Goal: Information Seeking & Learning: Find specific fact

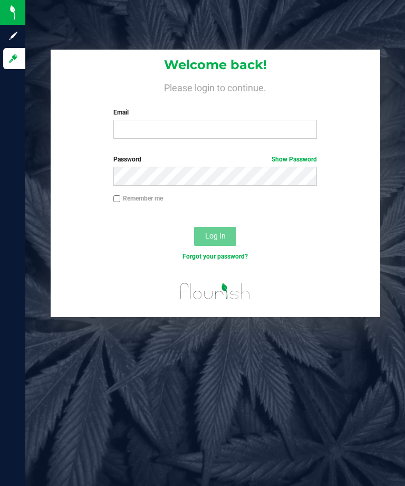
click at [239, 126] on input "Email" at bounding box center [215, 129] width 204 height 19
click at [265, 127] on input "Email" at bounding box center [215, 129] width 204 height 19
click at [269, 138] on input "Email" at bounding box center [215, 129] width 204 height 19
type input "[EMAIL_ADDRESS][DOMAIN_NAME]"
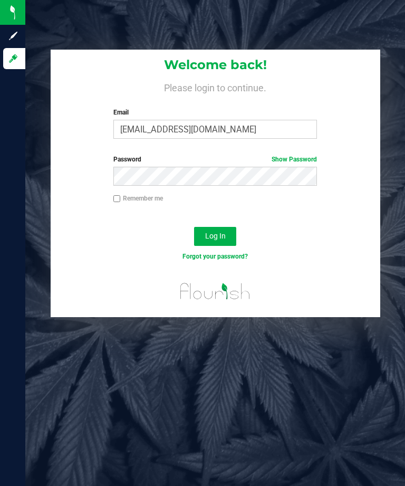
click at [225, 227] on button "Log In" at bounding box center [215, 236] width 42 height 19
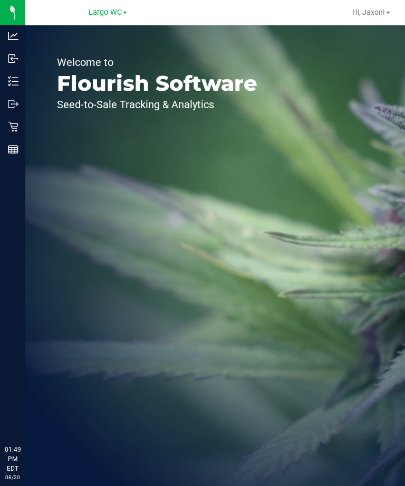
click at [7, 73] on div "Inventory" at bounding box center [14, 81] width 22 height 21
click at [25, 71] on div "Inventory" at bounding box center [14, 81] width 22 height 21
click at [0, 0] on p "Inventory" at bounding box center [0, 0] width 0 height 0
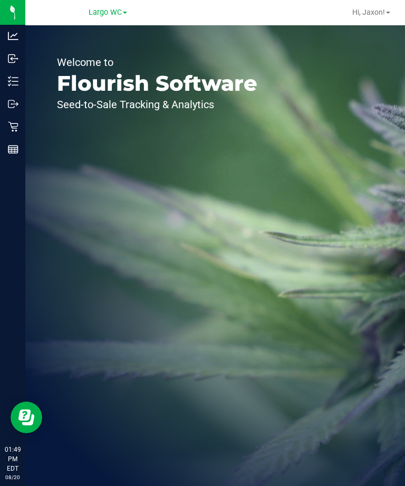
click at [11, 76] on icon at bounding box center [13, 81] width 11 height 11
click at [0, 0] on p "Inventory" at bounding box center [0, 0] width 0 height 0
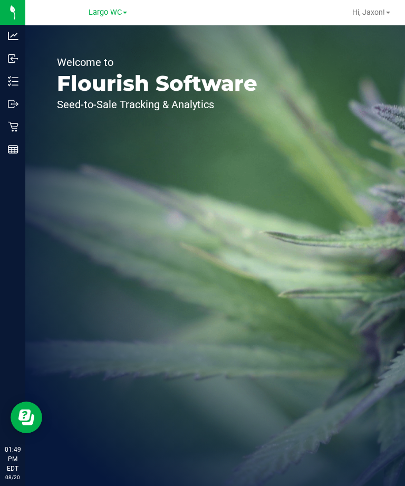
click at [0, 0] on p "Inventory" at bounding box center [0, 0] width 0 height 0
click at [25, 90] on div "Inventory" at bounding box center [14, 81] width 22 height 21
click at [25, 88] on div "Inventory" at bounding box center [14, 81] width 22 height 21
click at [0, 0] on p "Inventory" at bounding box center [0, 0] width 0 height 0
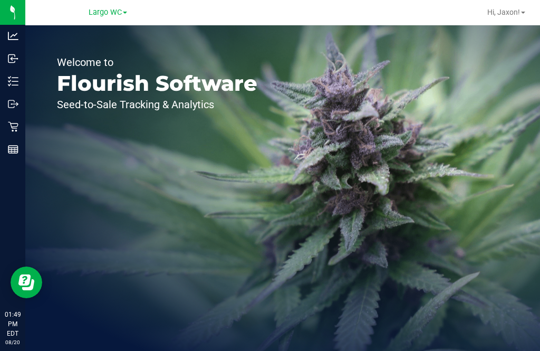
click at [0, 0] on p "Inventory" at bounding box center [0, 0] width 0 height 0
click at [405, 100] on div "Welcome to Flourish Software Seed-to-Sale Tracking & Analytics" at bounding box center [282, 188] width 515 height 326
click at [13, 77] on icon at bounding box center [13, 81] width 11 height 11
click at [16, 81] on line at bounding box center [15, 81] width 6 height 0
click at [13, 78] on line at bounding box center [15, 78] width 6 height 0
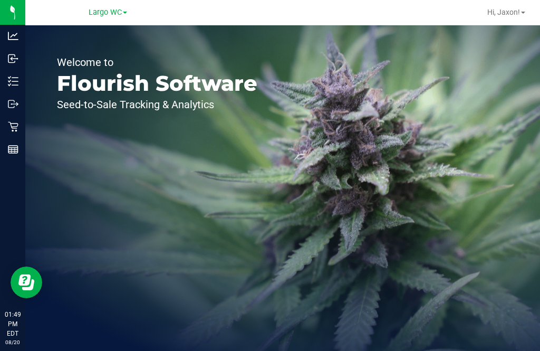
click at [9, 76] on icon at bounding box center [13, 81] width 11 height 11
click at [14, 78] on line at bounding box center [15, 78] width 6 height 0
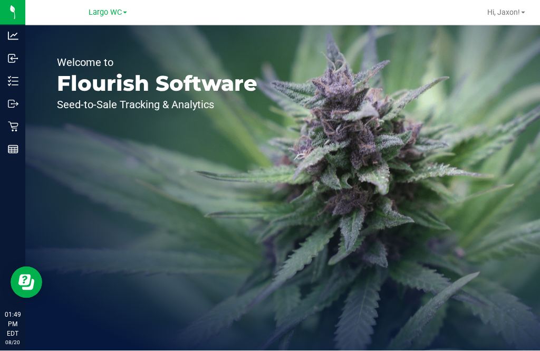
click at [0, 0] on p "Inventory" at bounding box center [0, 0] width 0 height 0
click at [0, 0] on p "Retail" at bounding box center [0, 0] width 0 height 0
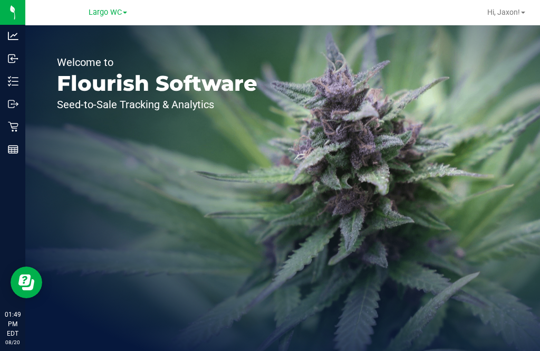
click at [0, 0] on img at bounding box center [0, 0] width 0 height 0
click at [25, 72] on div "Inventory" at bounding box center [14, 81] width 22 height 21
click at [0, 0] on p "Inventory" at bounding box center [0, 0] width 0 height 0
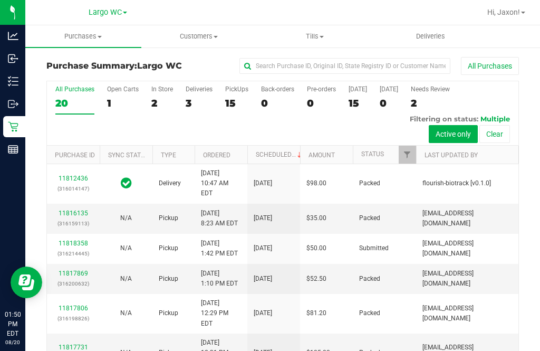
click at [0, 0] on p "Inventory" at bounding box center [0, 0] width 0 height 0
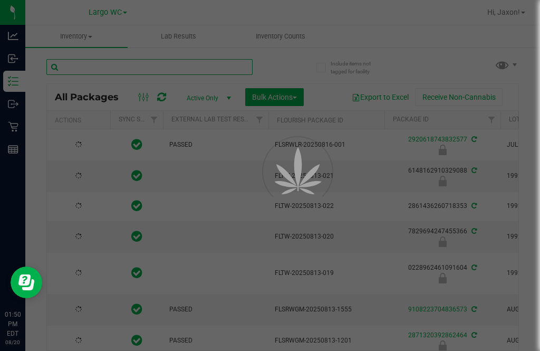
click at [156, 66] on input "text" at bounding box center [149, 67] width 206 height 16
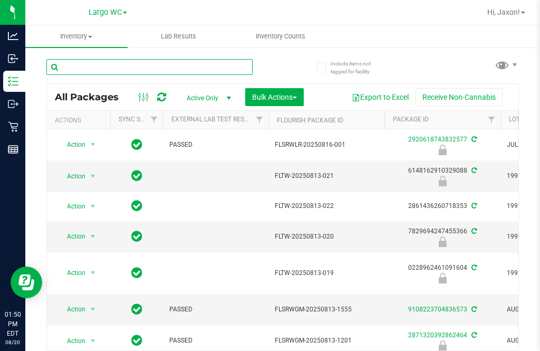
type input "[DATE]"
click at [206, 61] on input "Goes" at bounding box center [149, 67] width 206 height 16
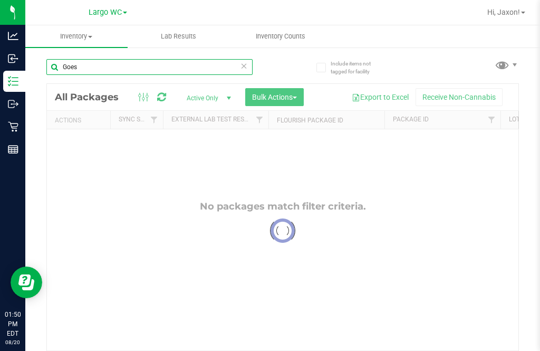
click at [200, 73] on input "Goes" at bounding box center [149, 67] width 206 height 16
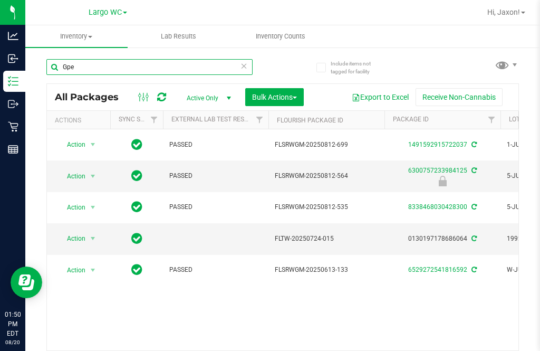
click at [165, 68] on input "Gpe" at bounding box center [149, 67] width 206 height 16
type input "G"
click at [167, 65] on input "[GEOGRAPHIC_DATA]" at bounding box center [149, 67] width 206 height 16
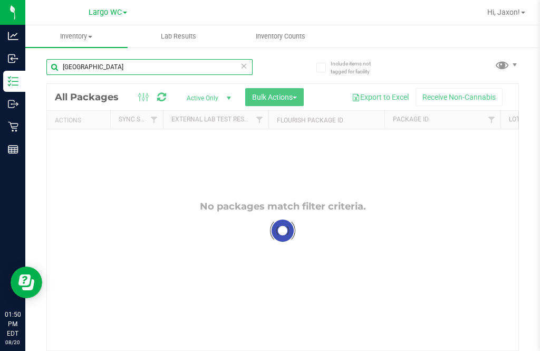
click at [150, 66] on input "[GEOGRAPHIC_DATA]" at bounding box center [149, 67] width 206 height 16
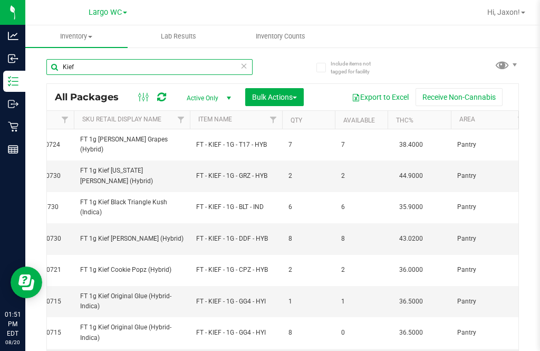
type input "Kief"
click at [405, 118] on th "THC%" at bounding box center [419, 120] width 63 height 18
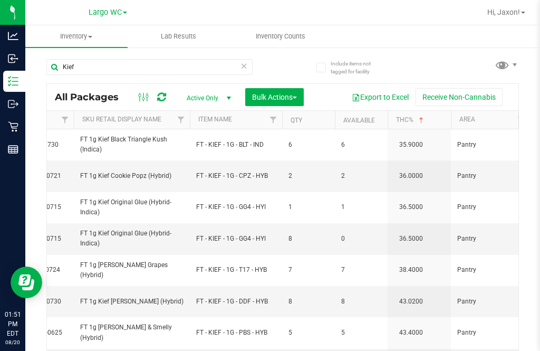
click at [405, 117] on th "THC%" at bounding box center [419, 120] width 63 height 18
